Goal: Find specific fact: Find specific fact

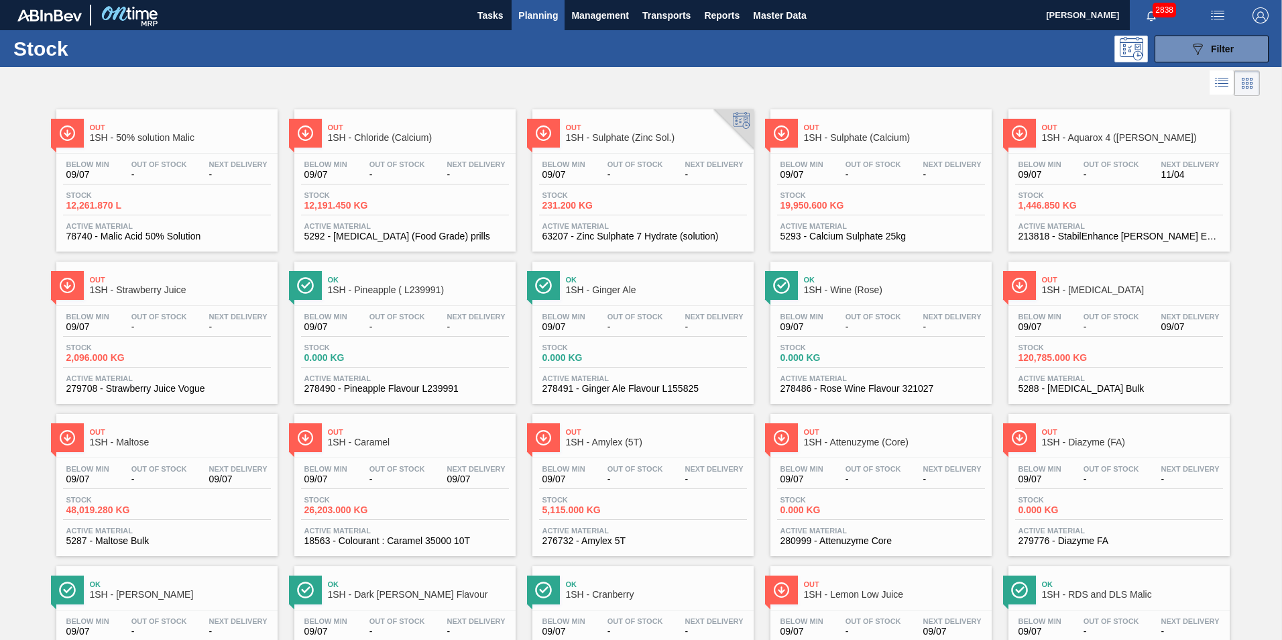
scroll to position [67, 0]
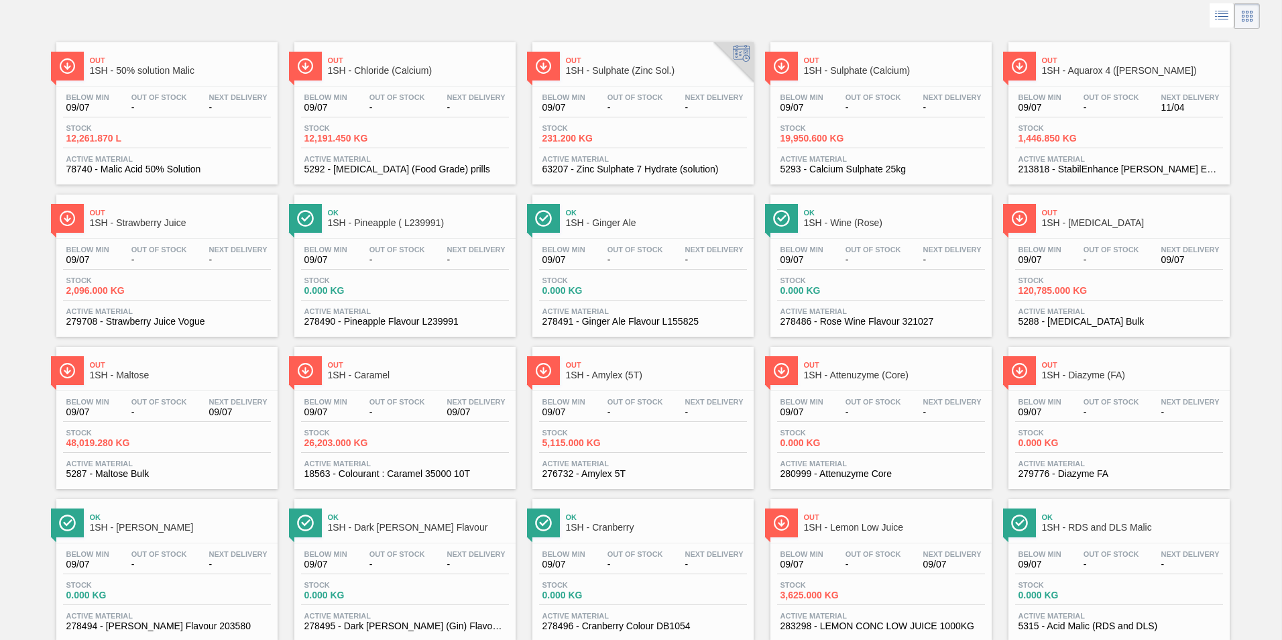
click at [1091, 221] on span "1SH - [MEDICAL_DATA]" at bounding box center [1132, 223] width 181 height 10
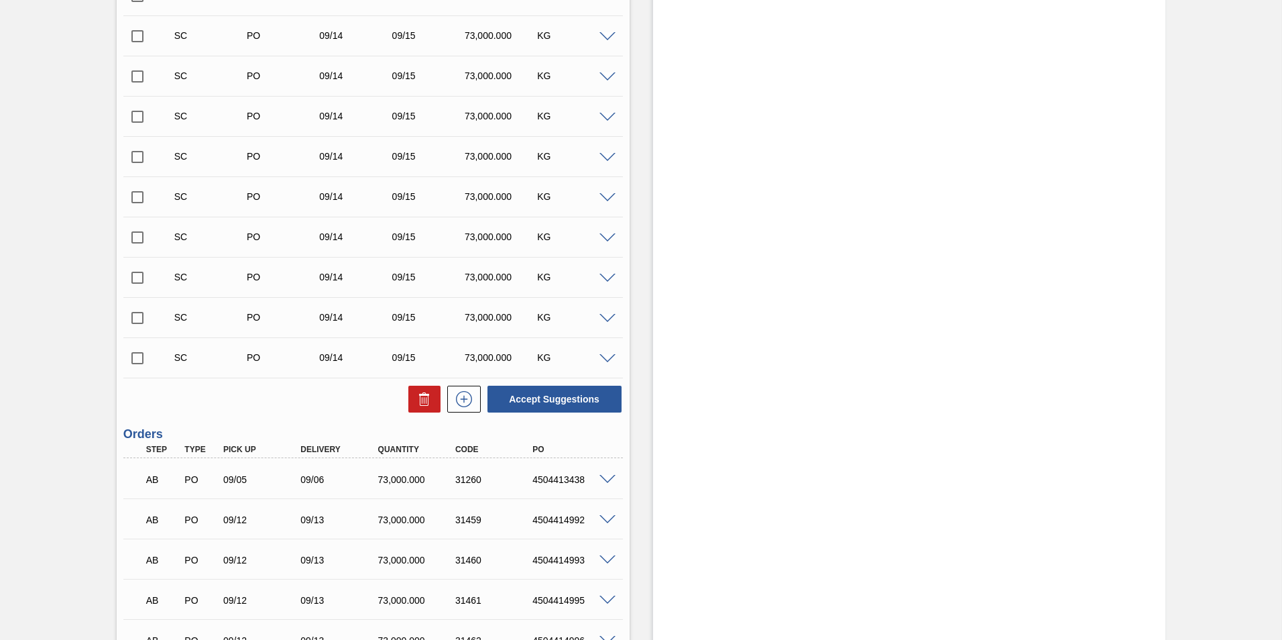
scroll to position [738, 0]
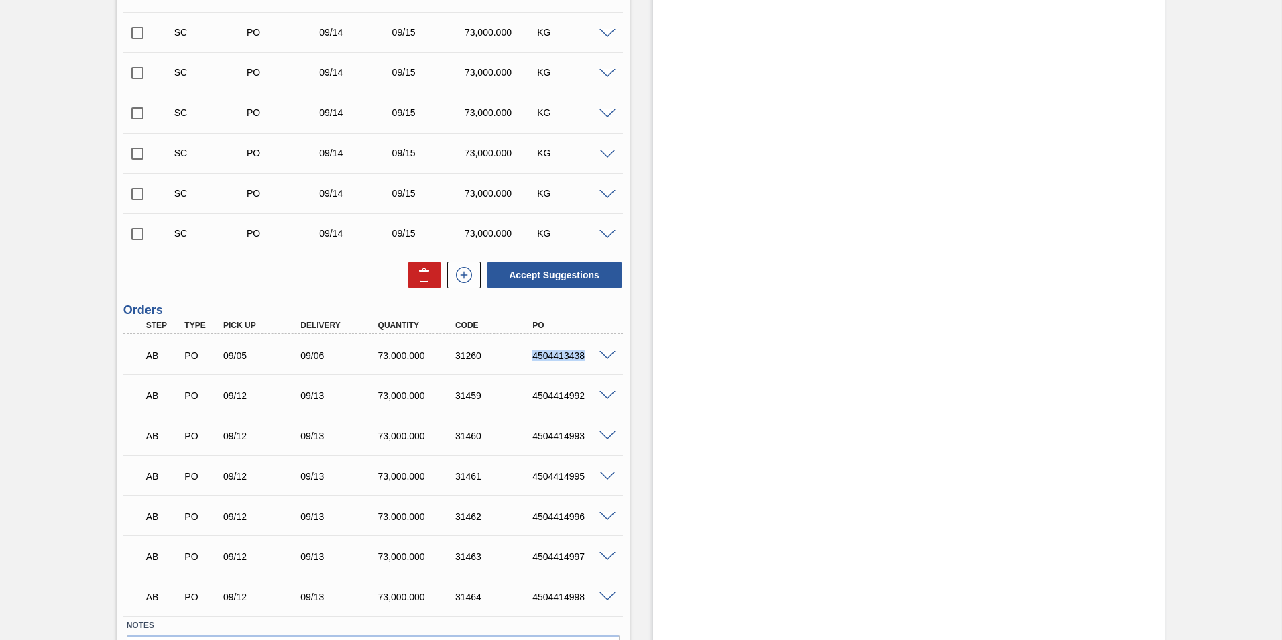
drag, startPoint x: 531, startPoint y: 353, endPoint x: 590, endPoint y: 355, distance: 59.1
click at [590, 355] on div "4504413438" at bounding box center [572, 355] width 87 height 11
copy div "4504413438"
drag, startPoint x: 533, startPoint y: 396, endPoint x: 597, endPoint y: 400, distance: 64.5
click at [597, 400] on div "4504414992" at bounding box center [572, 395] width 87 height 11
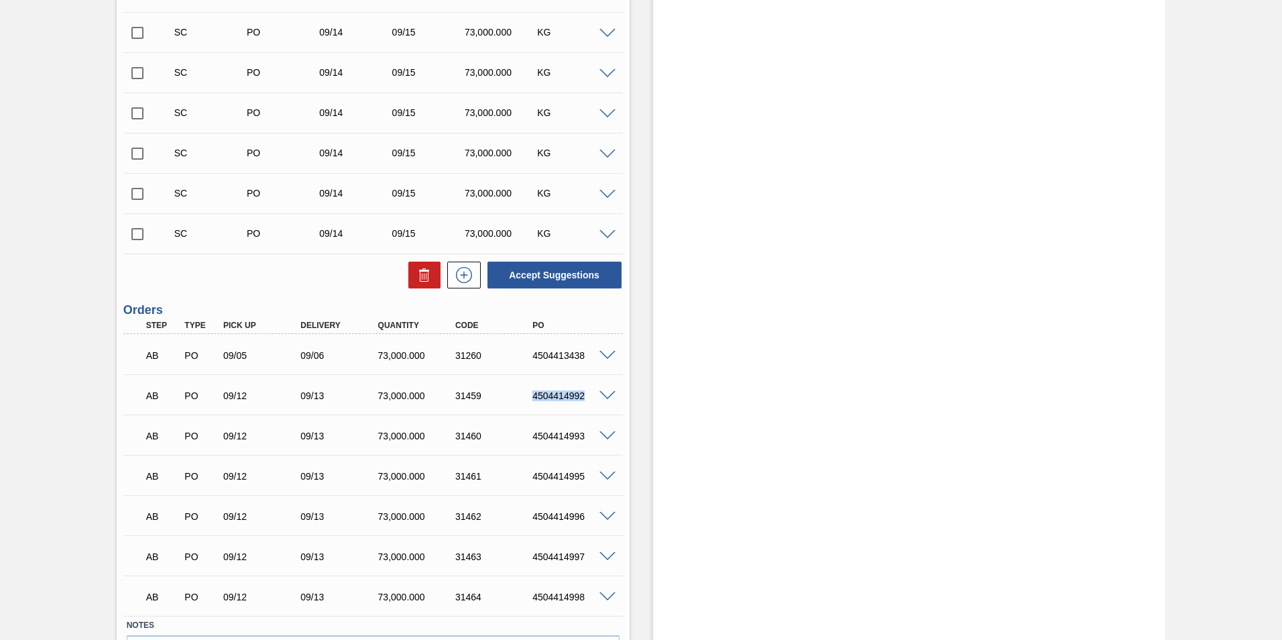
copy div "4504414992"
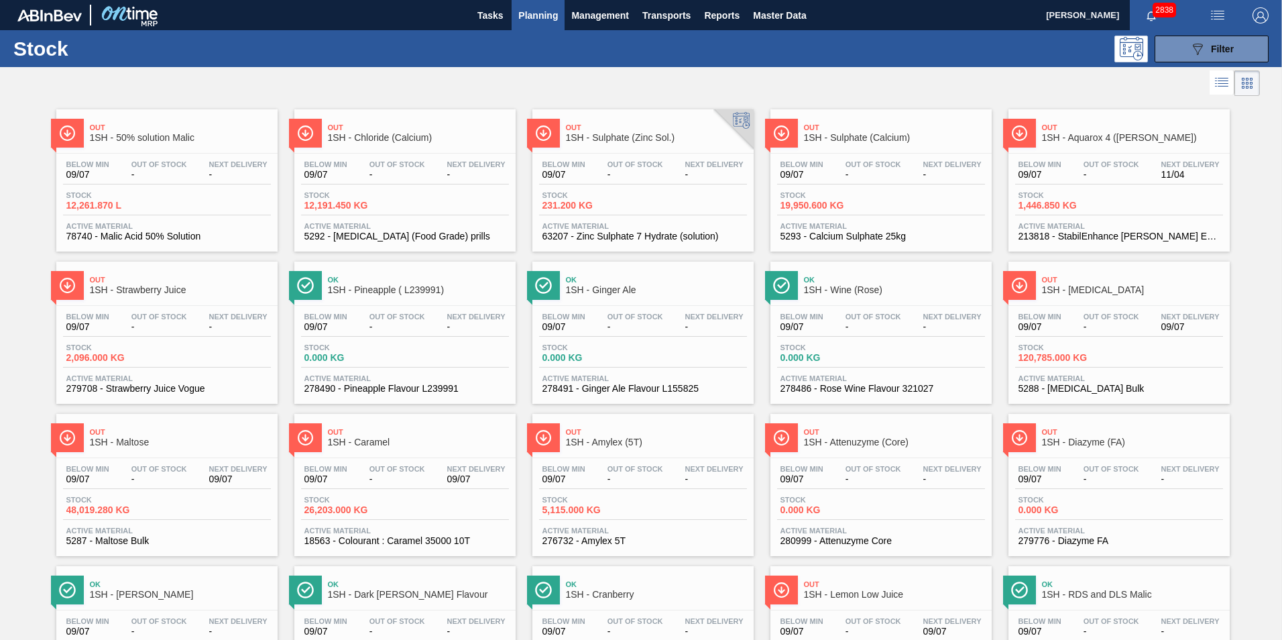
click at [130, 441] on span "1SH - Maltose" at bounding box center [180, 442] width 181 height 10
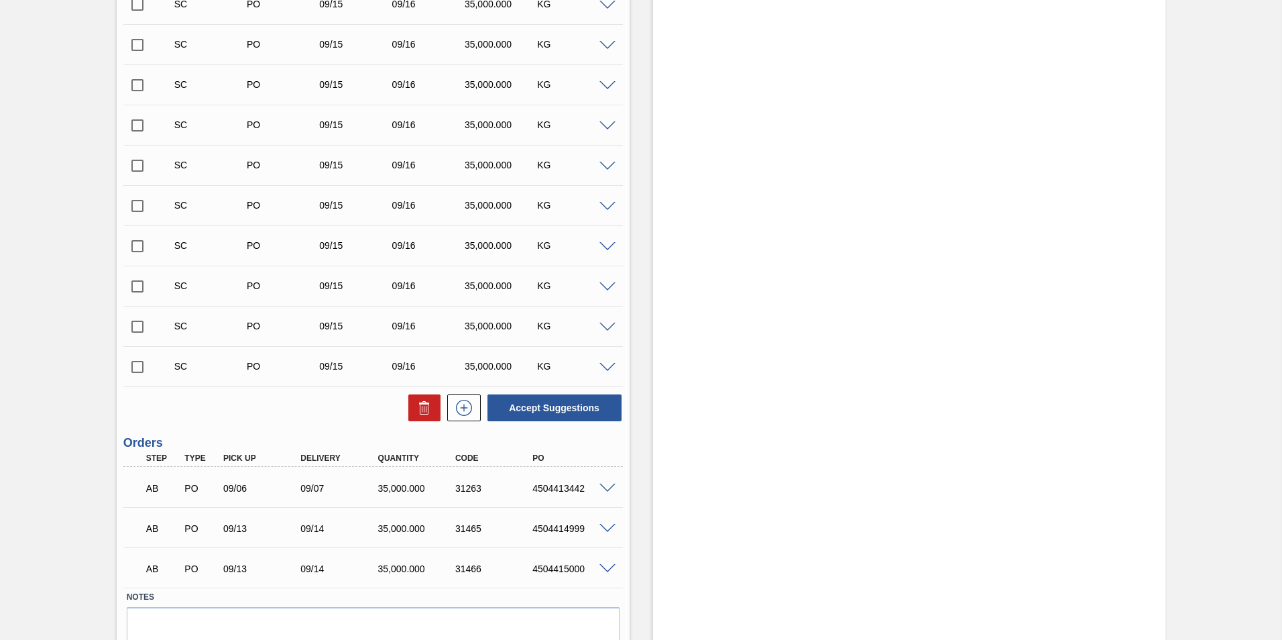
scroll to position [1950, 0]
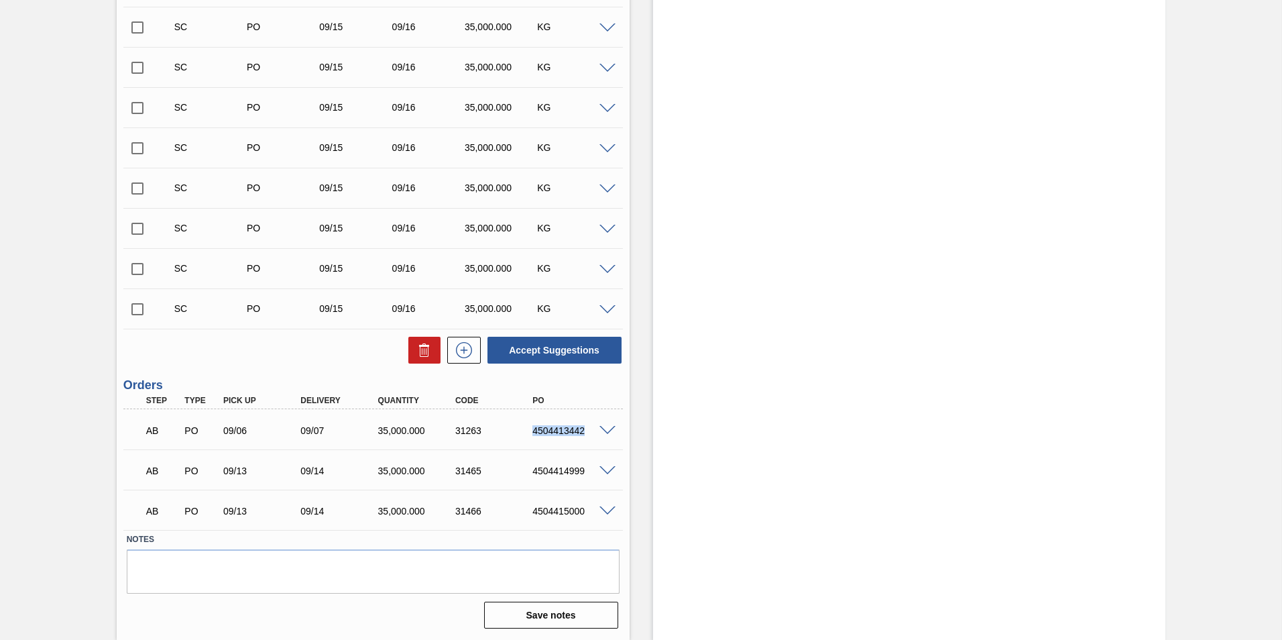
drag, startPoint x: 527, startPoint y: 435, endPoint x: 588, endPoint y: 433, distance: 60.4
click at [588, 433] on div "4504413442" at bounding box center [562, 430] width 77 height 11
copy div "4504413442"
